Goal: Information Seeking & Learning: Find specific page/section

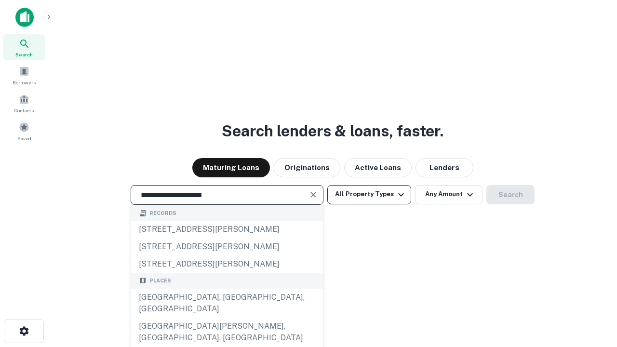
click at [226, 318] on div "Santa Monica, CA, USA" at bounding box center [227, 303] width 192 height 29
click at [369, 194] on button "All Property Types" at bounding box center [369, 194] width 84 height 19
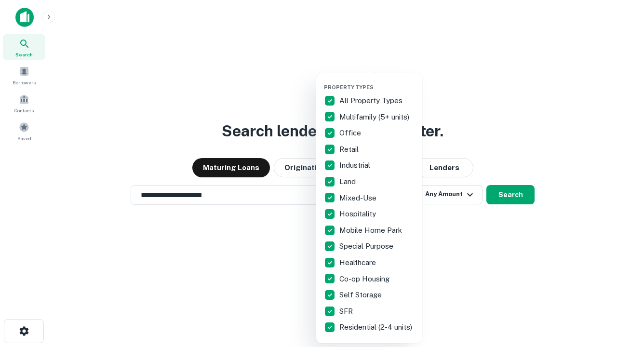
type input "**********"
click at [377, 81] on button "button" at bounding box center [377, 81] width 106 height 0
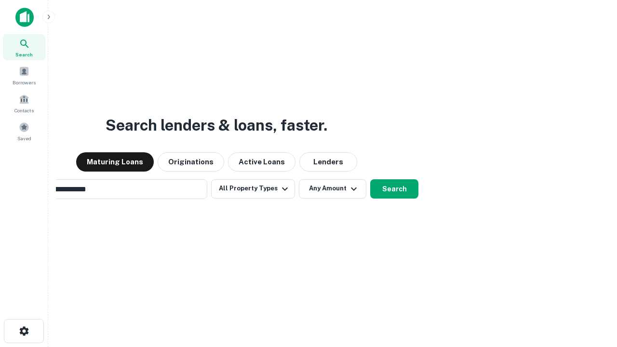
scroll to position [15, 0]
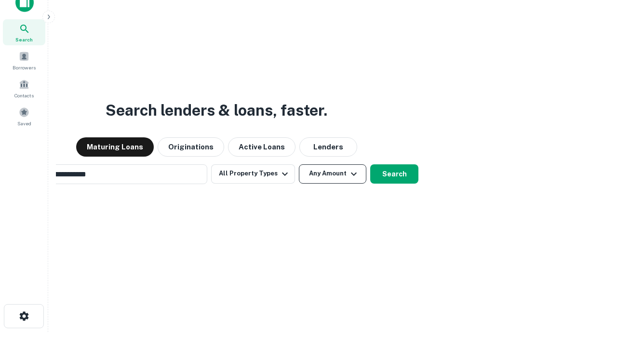
click at [299, 164] on button "Any Amount" at bounding box center [332, 173] width 67 height 19
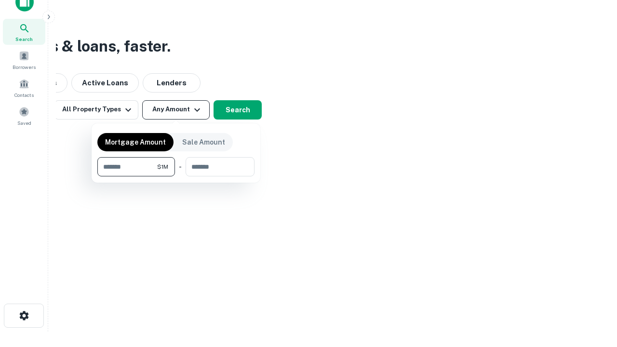
type input "*******"
click at [176, 176] on button "button" at bounding box center [175, 176] width 157 height 0
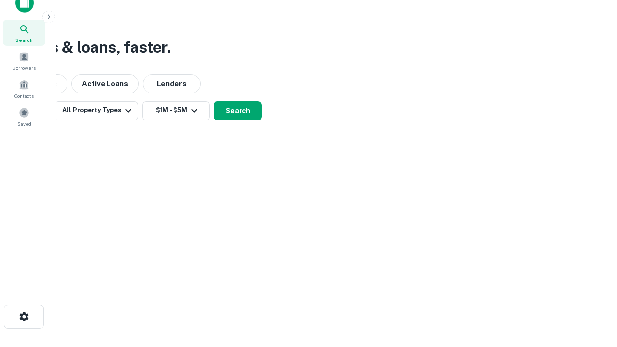
scroll to position [6, 178]
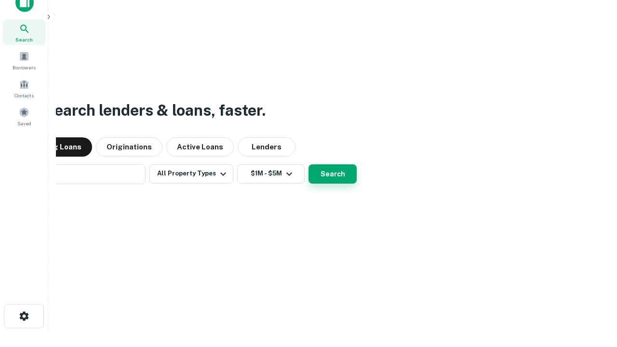
click at [308, 164] on button "Search" at bounding box center [332, 173] width 48 height 19
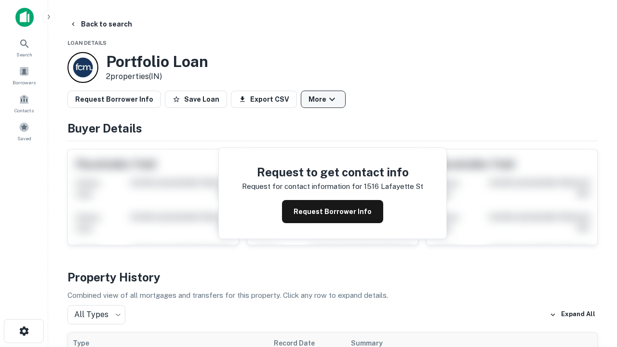
click at [323, 99] on button "More" at bounding box center [323, 99] width 45 height 17
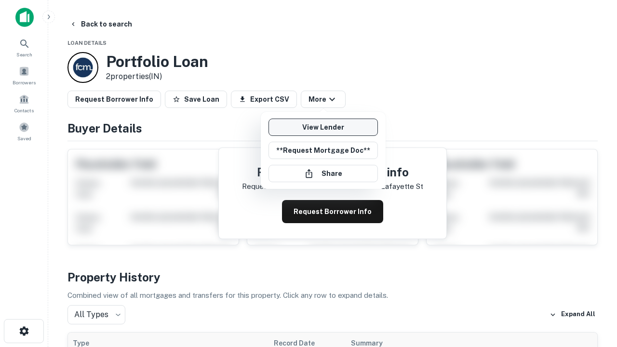
click at [323, 127] on link "View Lender" at bounding box center [322, 127] width 109 height 17
